Goal: Use online tool/utility: Utilize a website feature to perform a specific function

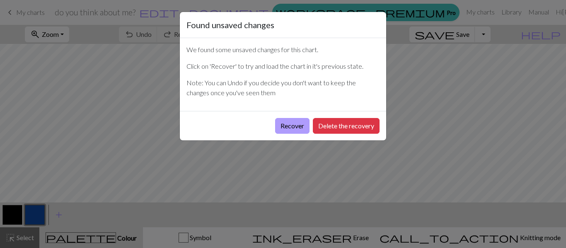
click at [303, 128] on button "Recover" at bounding box center [292, 126] width 34 height 16
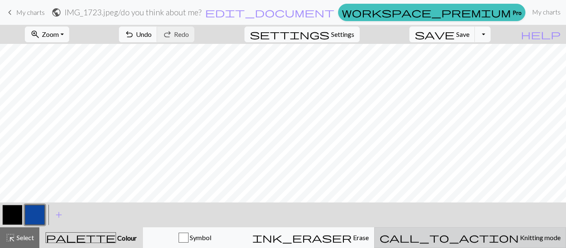
click at [469, 235] on div "call_to_action Knitting mode Knitting mode" at bounding box center [470, 238] width 181 height 10
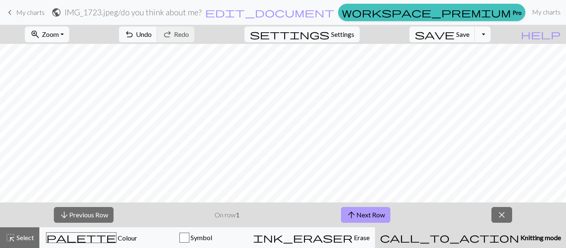
click at [345, 219] on button "arrow_upward Next Row" at bounding box center [365, 215] width 49 height 16
click at [343, 219] on button "arrow_upward Next Row" at bounding box center [365, 215] width 49 height 16
click at [344, 221] on button "arrow_upward Next Row" at bounding box center [365, 215] width 49 height 16
click at [360, 216] on button "arrow_upward Next Row" at bounding box center [365, 215] width 49 height 16
